Goal: Find specific page/section: Find specific page/section

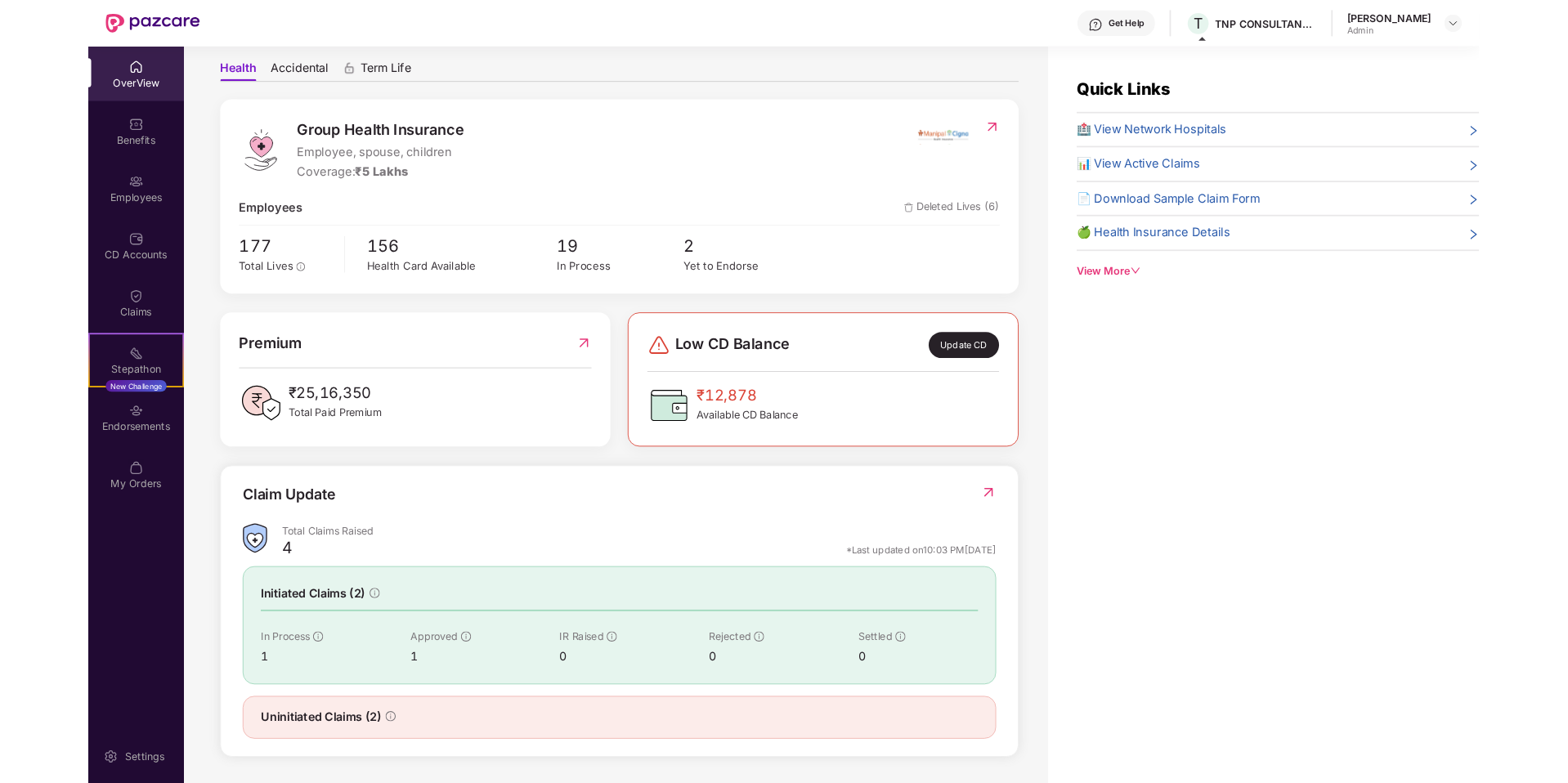
scroll to position [147, 0]
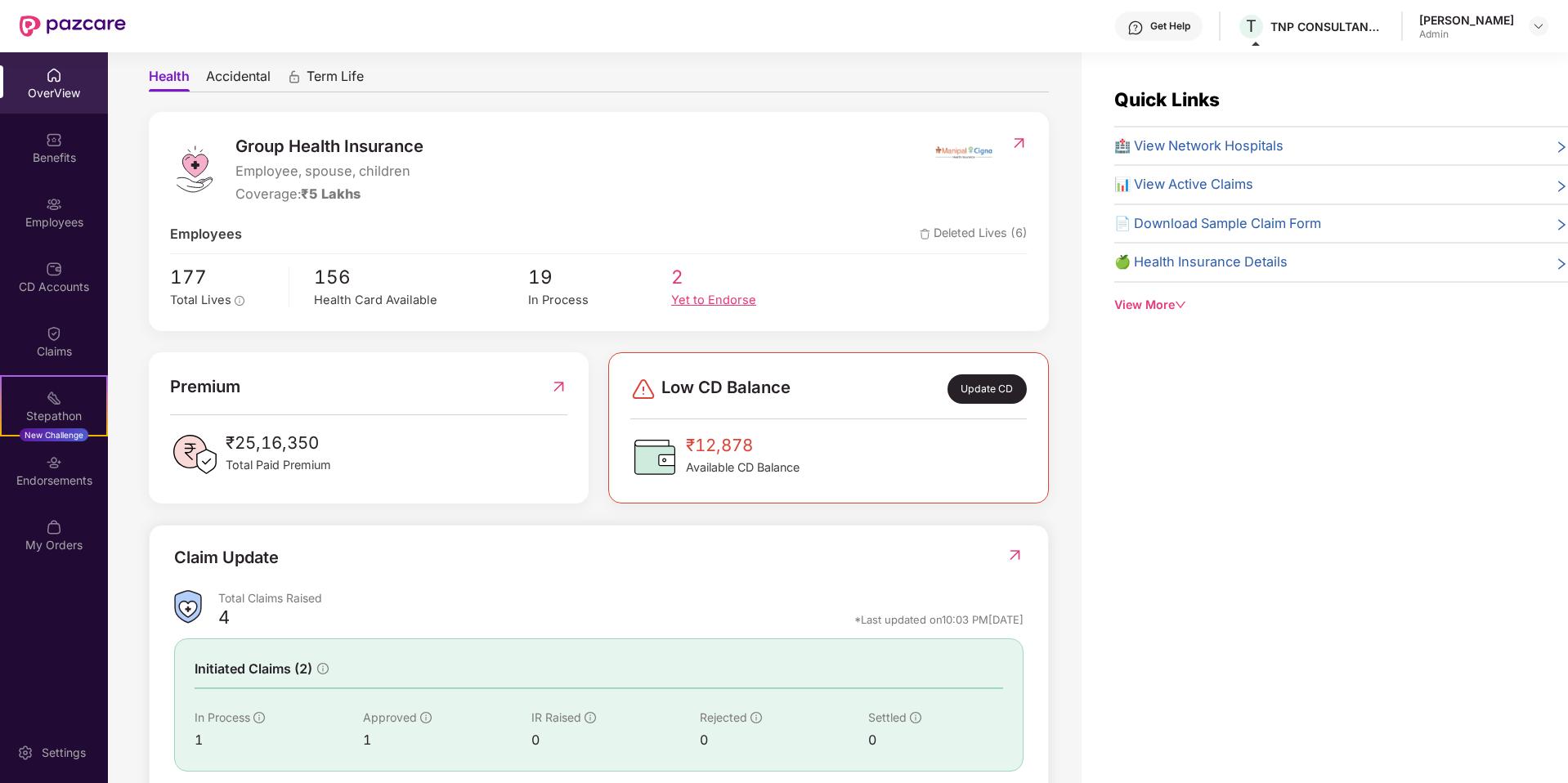
click at [690, 296] on div "Yet to Endorse" at bounding box center [742, 300] width 143 height 19
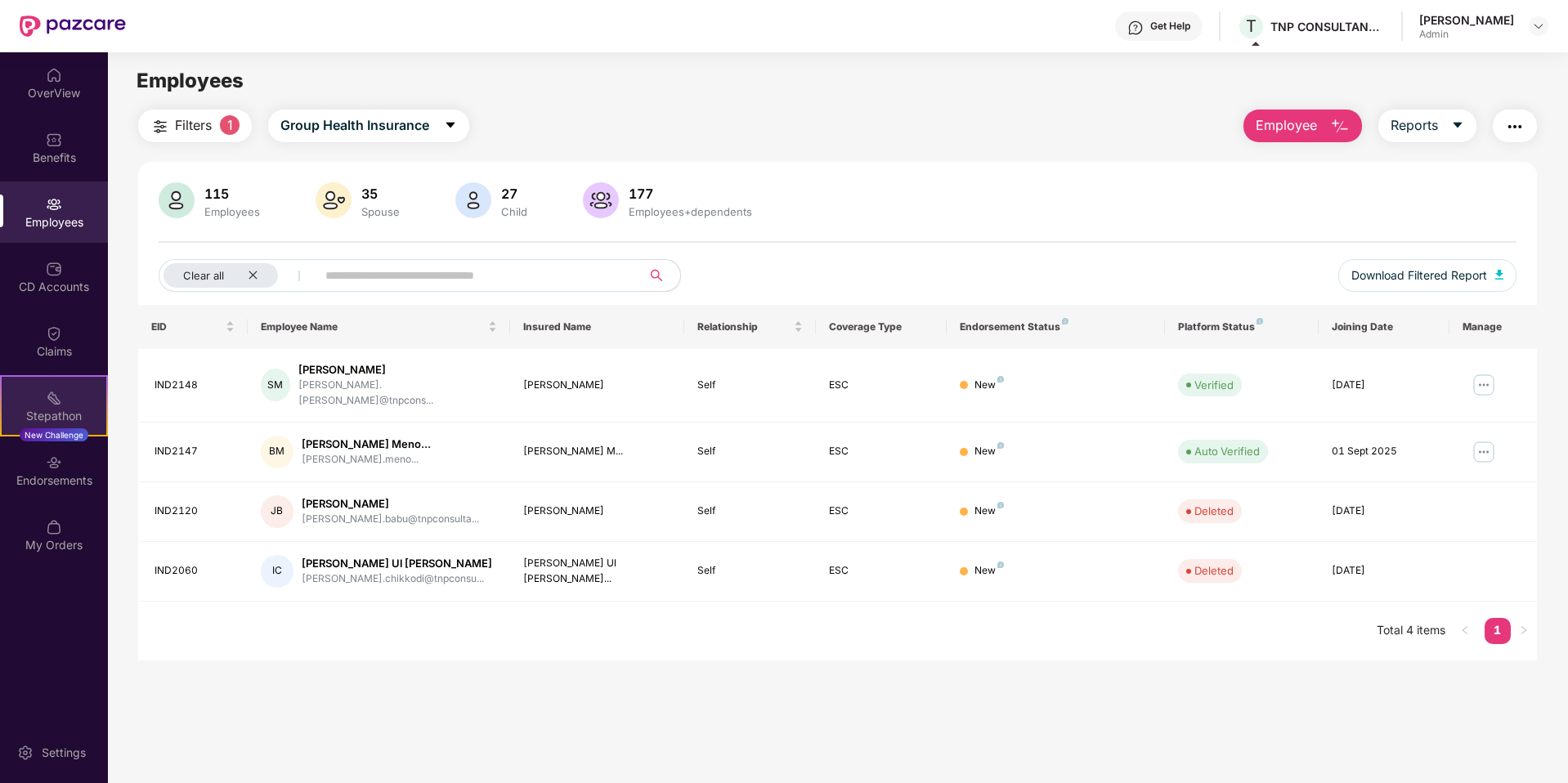
click at [38, 402] on div "Stepathon New Challenge" at bounding box center [54, 405] width 108 height 61
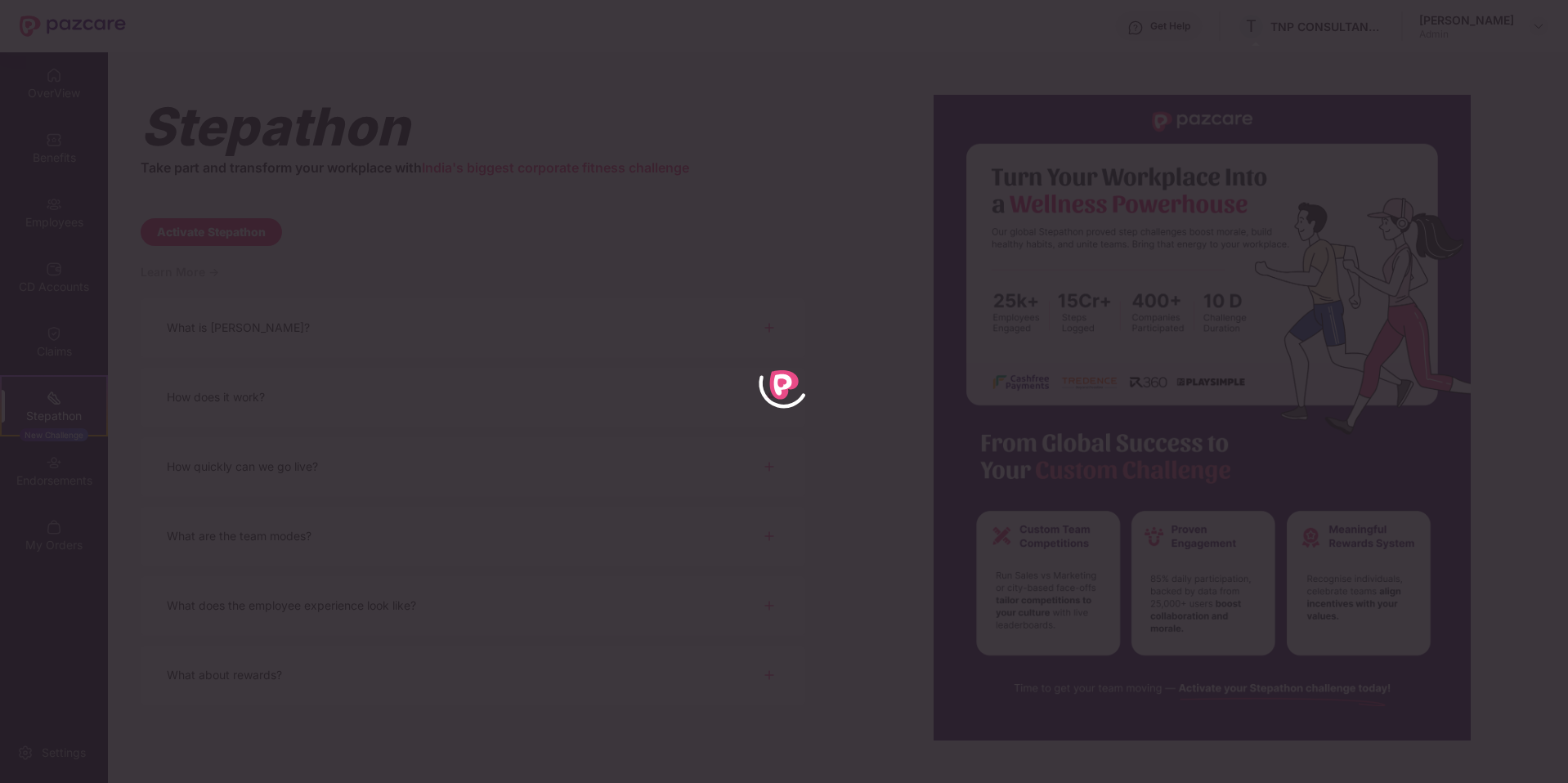
click at [600, 79] on div at bounding box center [784, 392] width 1568 height 783
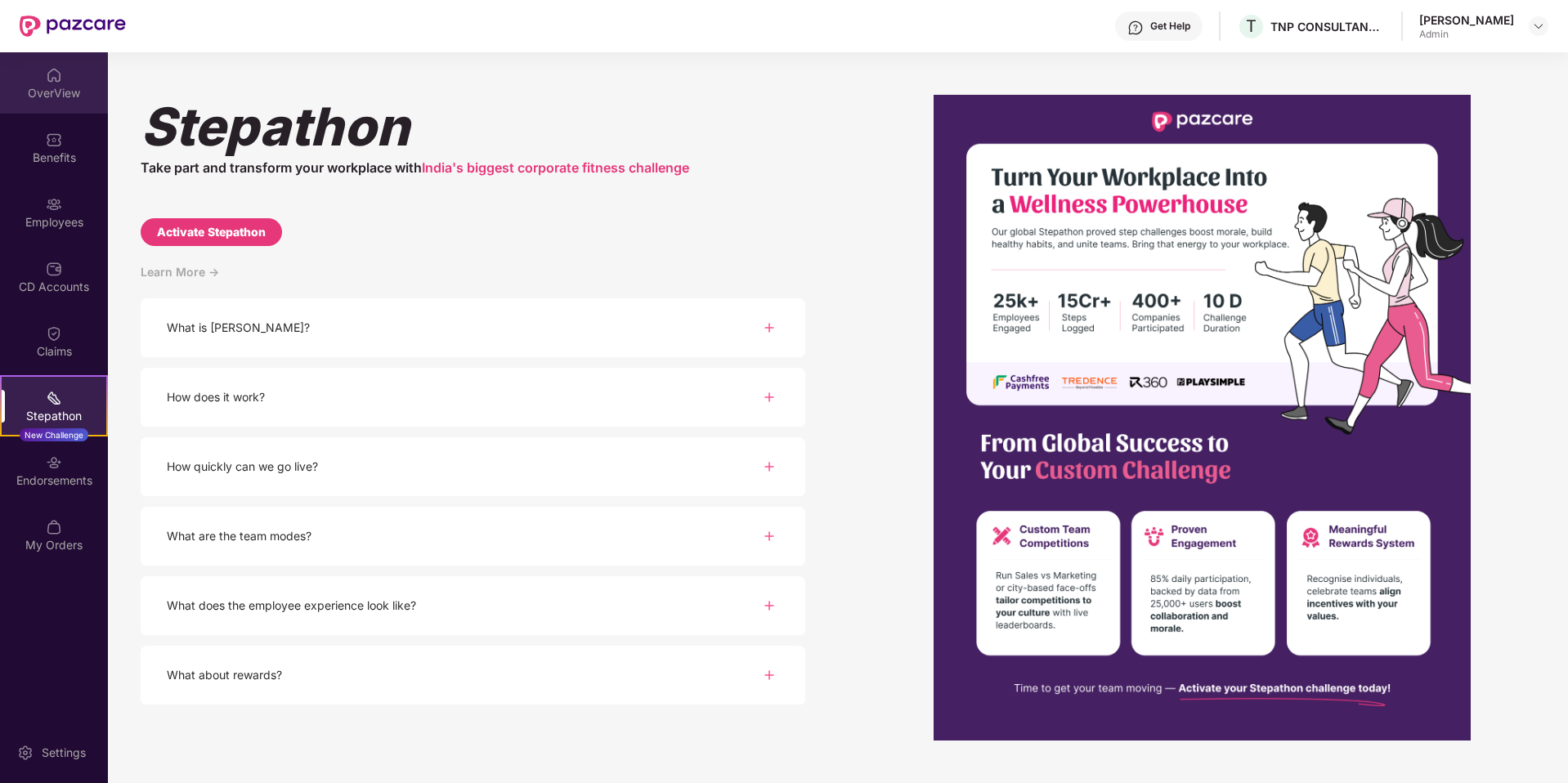
click at [61, 105] on div "OverView" at bounding box center [54, 83] width 108 height 61
